Goal: Task Accomplishment & Management: Use online tool/utility

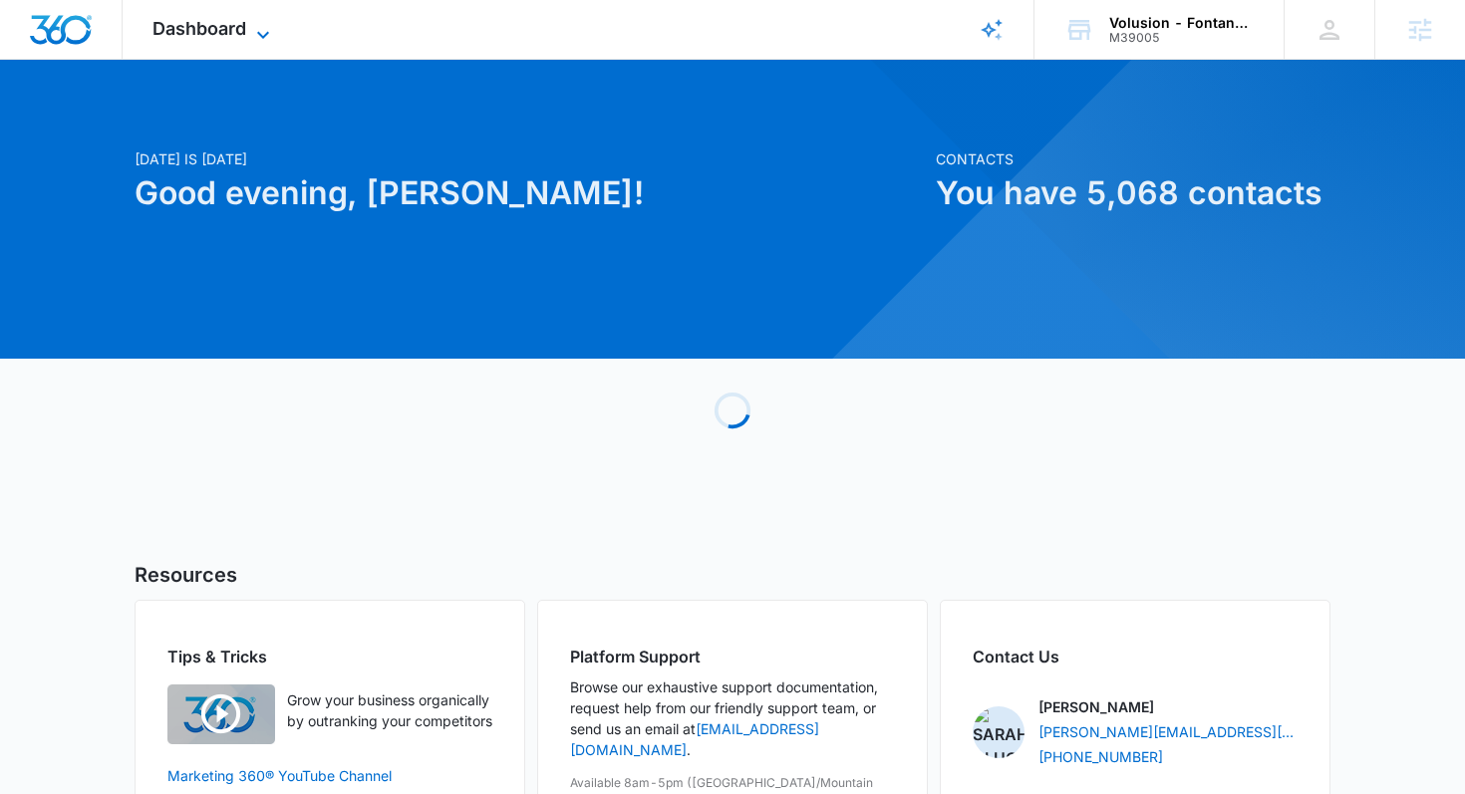
click at [165, 36] on span "Dashboard" at bounding box center [200, 28] width 94 height 21
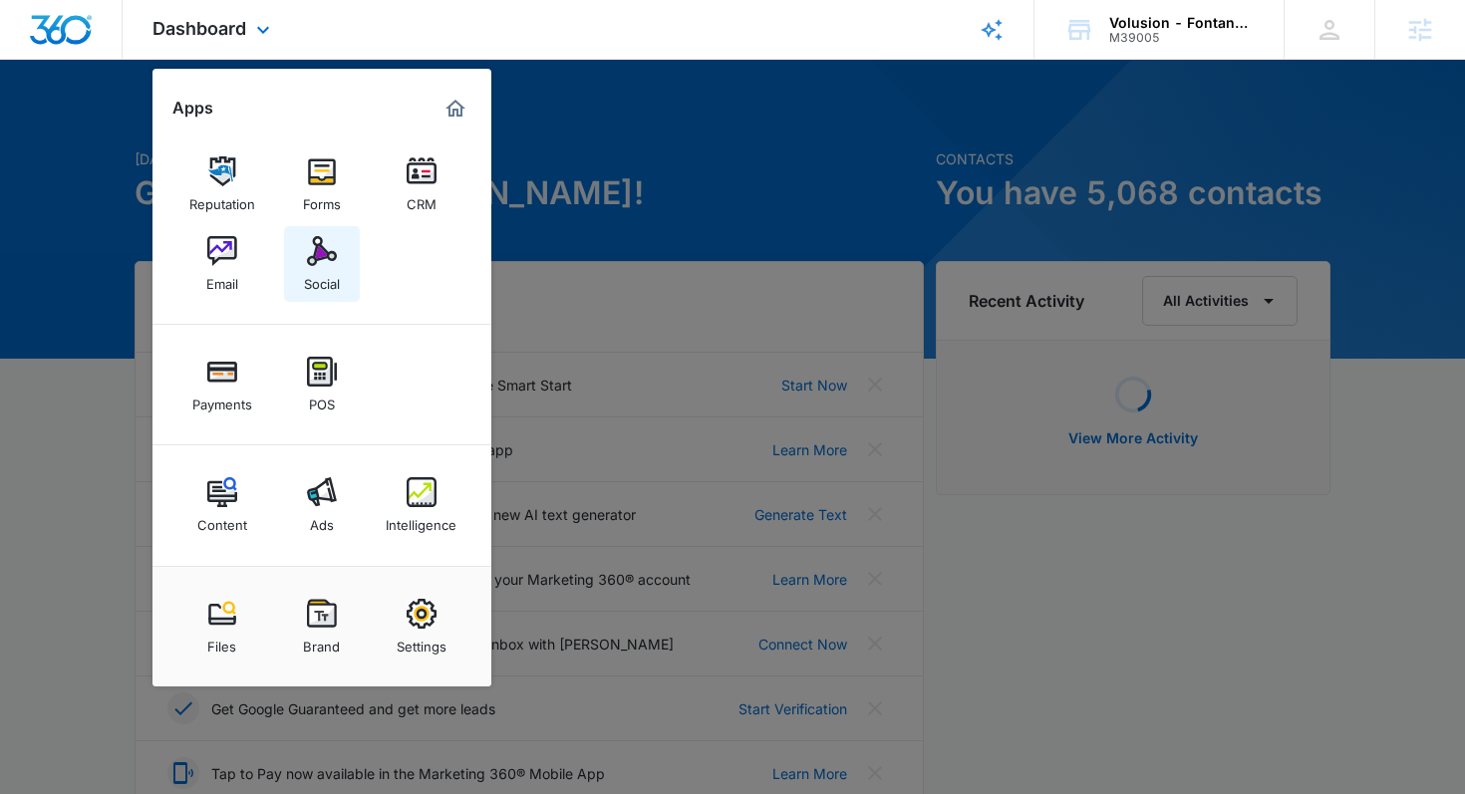
click at [318, 255] on img at bounding box center [322, 251] width 30 height 30
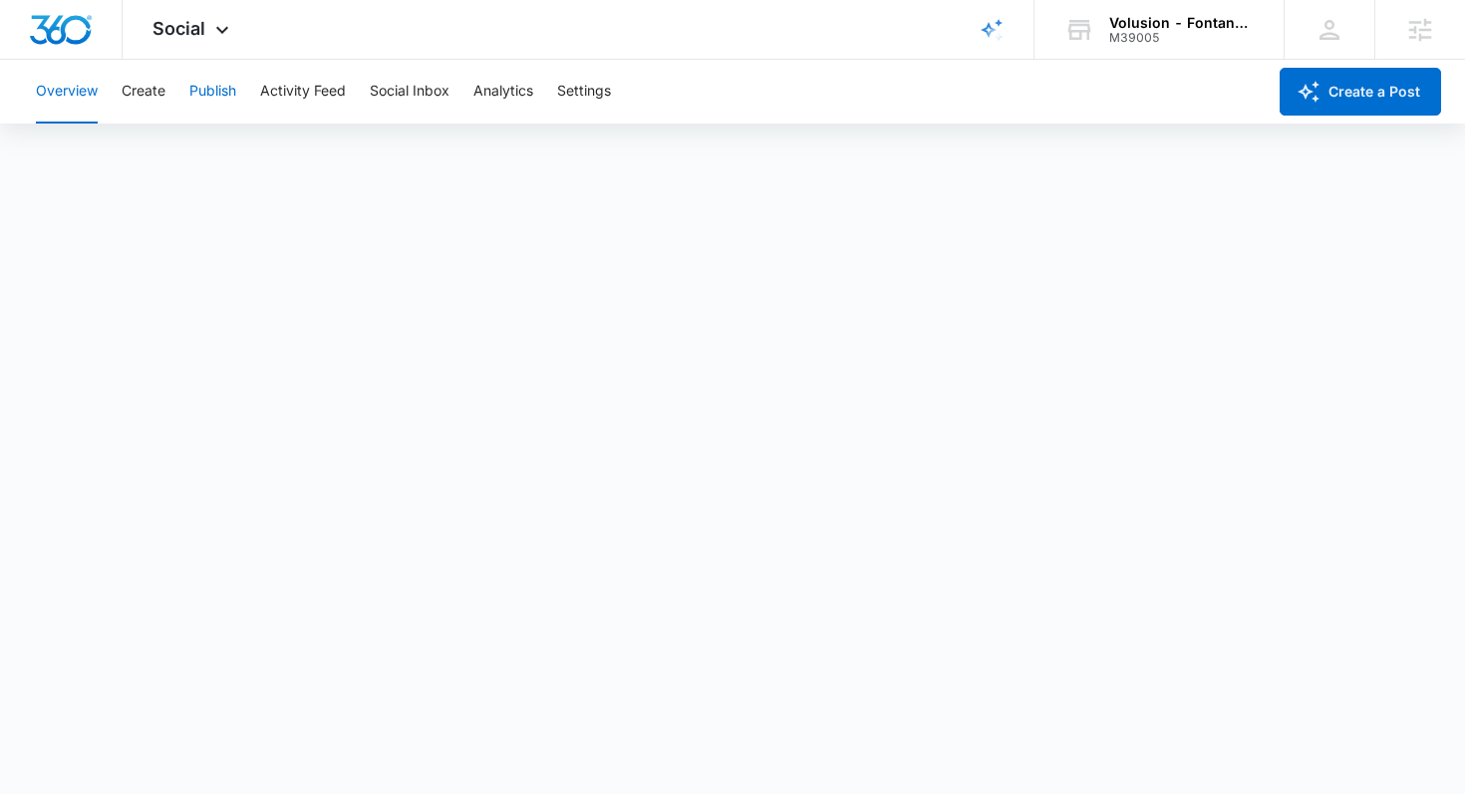
click at [221, 97] on button "Publish" at bounding box center [212, 92] width 47 height 64
click at [63, 152] on button "Calendar" at bounding box center [65, 153] width 59 height 56
click at [155, 89] on button "Create" at bounding box center [144, 92] width 44 height 64
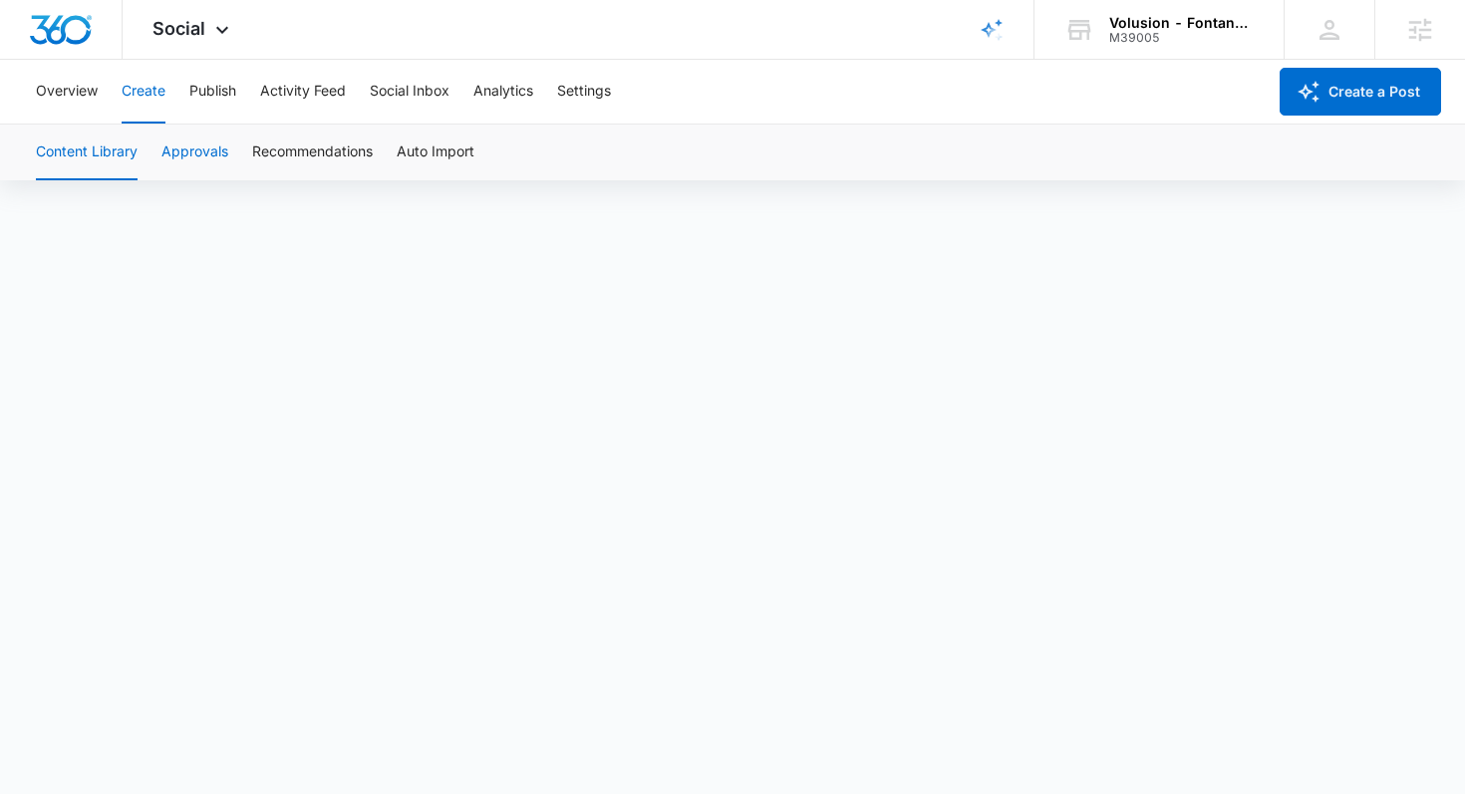
click at [189, 152] on button "Approvals" at bounding box center [194, 153] width 67 height 56
click at [198, 91] on button "Publish" at bounding box center [212, 92] width 47 height 64
click at [162, 94] on button "Create" at bounding box center [144, 92] width 44 height 64
click at [187, 152] on button "Approvals" at bounding box center [194, 153] width 67 height 56
